Goal: Task Accomplishment & Management: Manage account settings

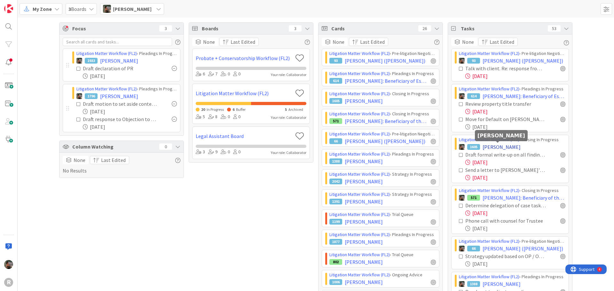
click at [503, 147] on span "[PERSON_NAME]" at bounding box center [502, 147] width 38 height 8
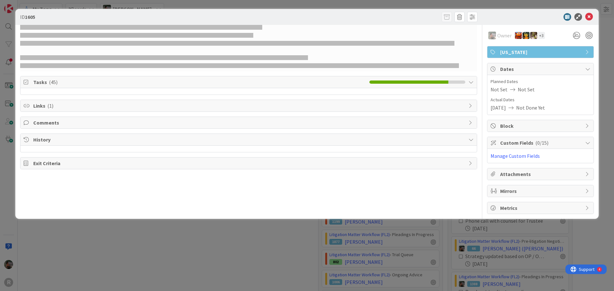
click at [61, 82] on span "Tasks ( 45 )" at bounding box center [199, 82] width 333 height 8
click at [55, 85] on span "( 45 )" at bounding box center [53, 82] width 9 height 6
click at [587, 17] on icon at bounding box center [589, 17] width 8 height 8
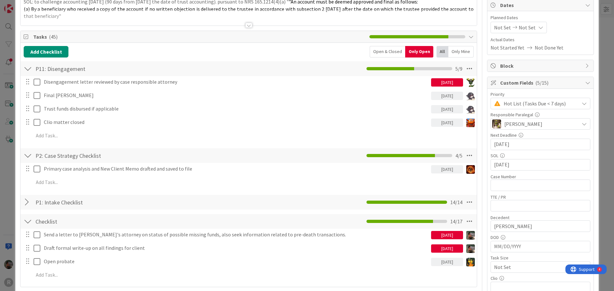
scroll to position [128, 0]
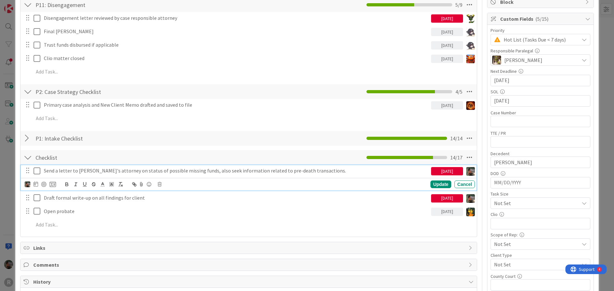
click at [154, 171] on p "Send a letter to [PERSON_NAME]'s attorney on status of possible missing funds, …" at bounding box center [236, 170] width 385 height 7
click at [159, 185] on icon at bounding box center [160, 184] width 4 height 4
click at [172, 212] on div "Delete" at bounding box center [176, 212] width 24 height 12
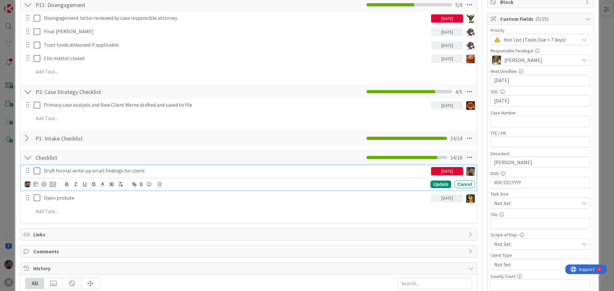
click at [122, 170] on p "Draft formal write-up on all findings for client" at bounding box center [236, 170] width 385 height 7
click at [160, 184] on icon at bounding box center [160, 184] width 4 height 4
click at [173, 212] on div "Delete" at bounding box center [176, 212] width 24 height 12
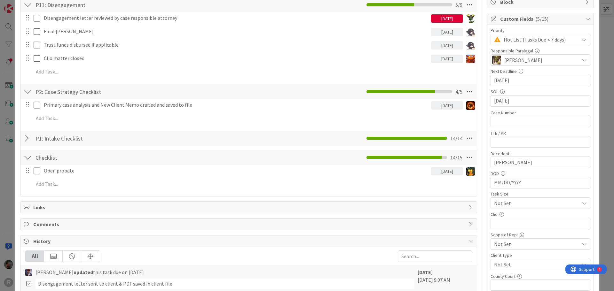
scroll to position [0, 0]
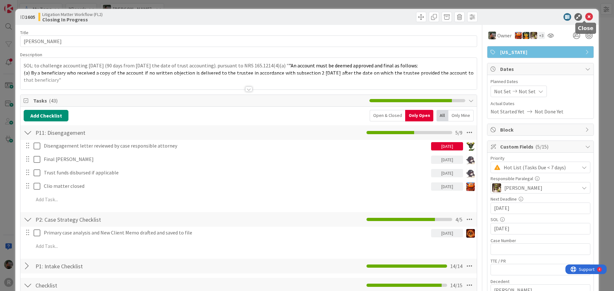
click at [585, 17] on icon at bounding box center [589, 17] width 8 height 8
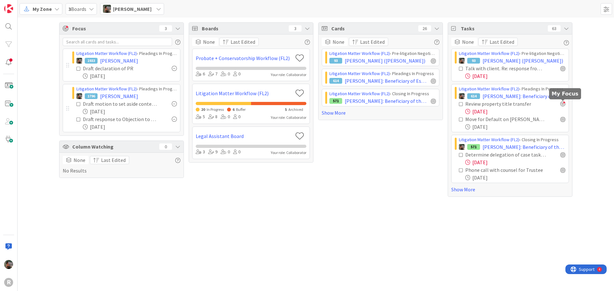
click at [563, 104] on div at bounding box center [562, 103] width 5 height 5
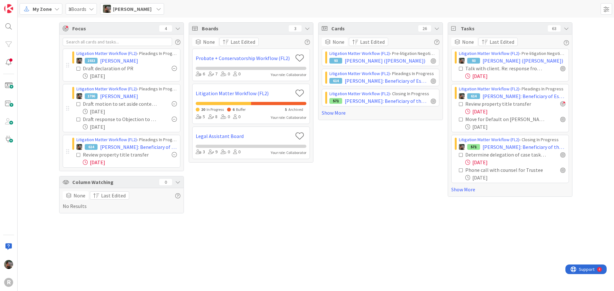
click at [414, 255] on div "Focus 4 Litigation Matter Workflow (FL2) › Pleadings In Progress 1933 [PERSON_N…" at bounding box center [316, 155] width 596 height 274
